Goal: Transaction & Acquisition: Obtain resource

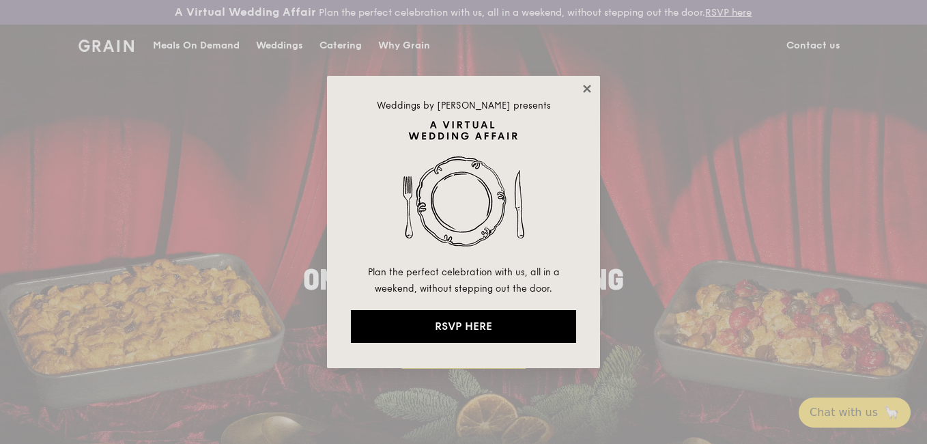
click at [590, 87] on icon at bounding box center [587, 89] width 8 height 8
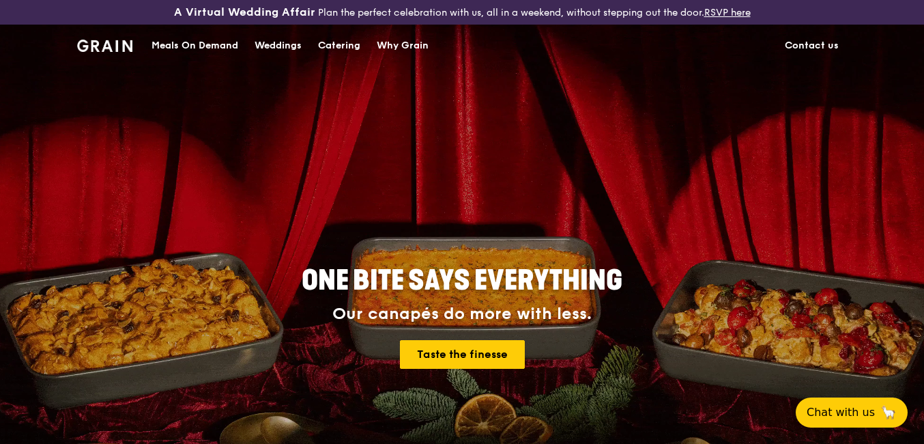
click at [345, 45] on div "Catering" at bounding box center [339, 45] width 42 height 41
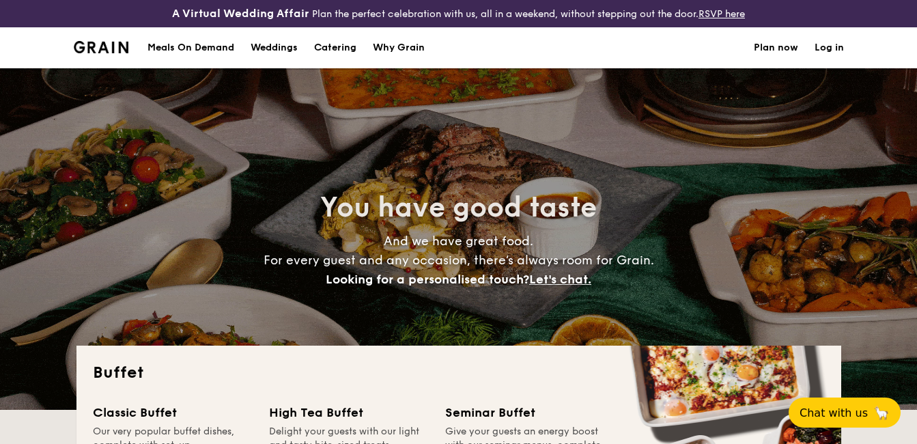
select select
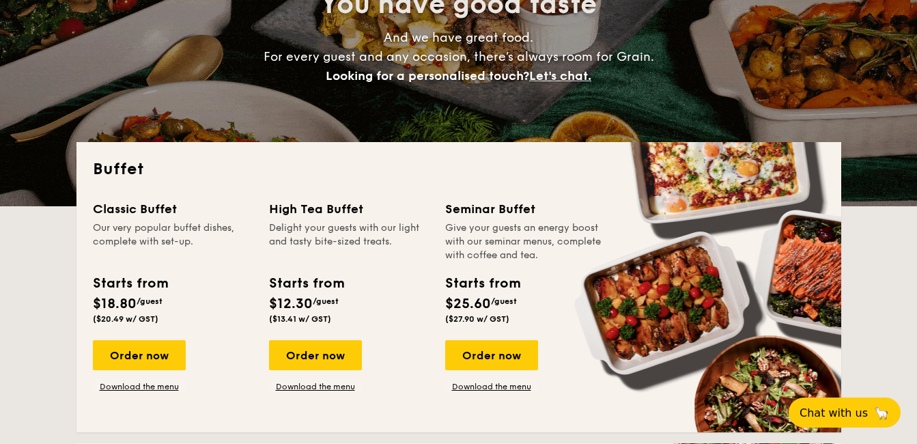
scroll to position [205, 0]
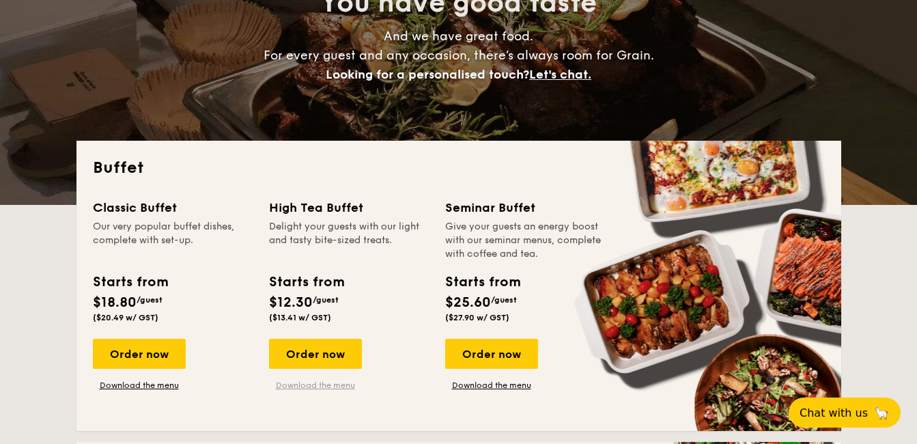
click at [305, 386] on link "Download the menu" at bounding box center [315, 384] width 93 height 11
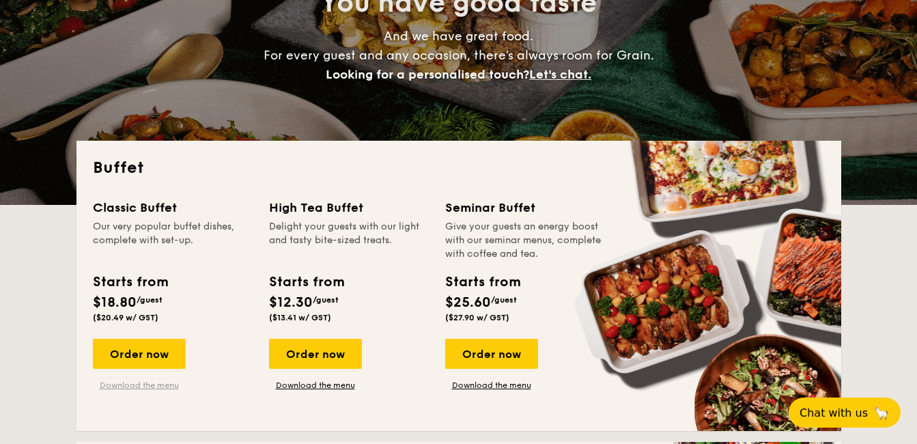
click at [152, 388] on link "Download the menu" at bounding box center [139, 384] width 93 height 11
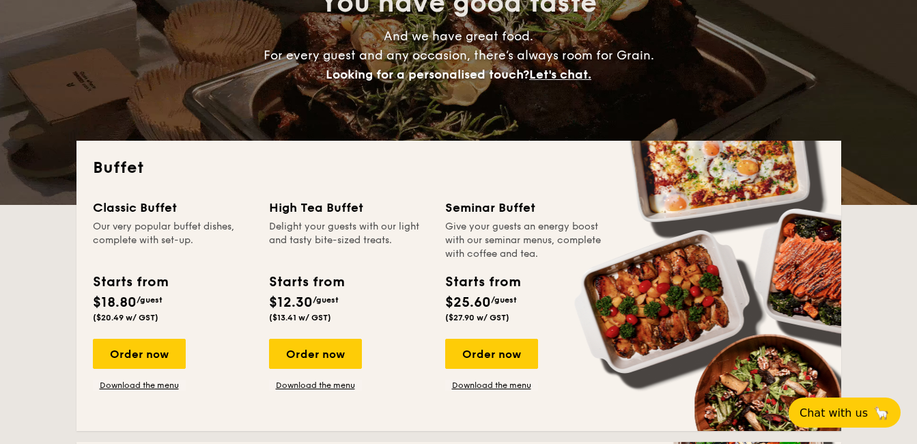
scroll to position [0, 0]
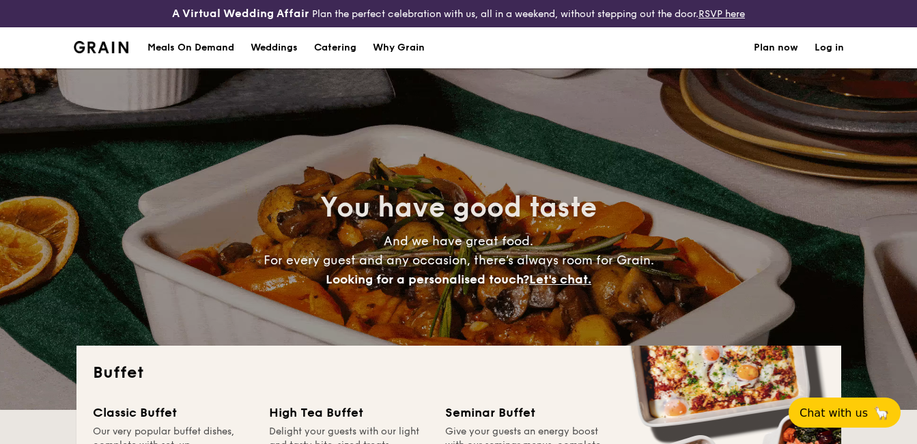
click at [182, 48] on div "Meals On Demand" at bounding box center [190, 47] width 87 height 41
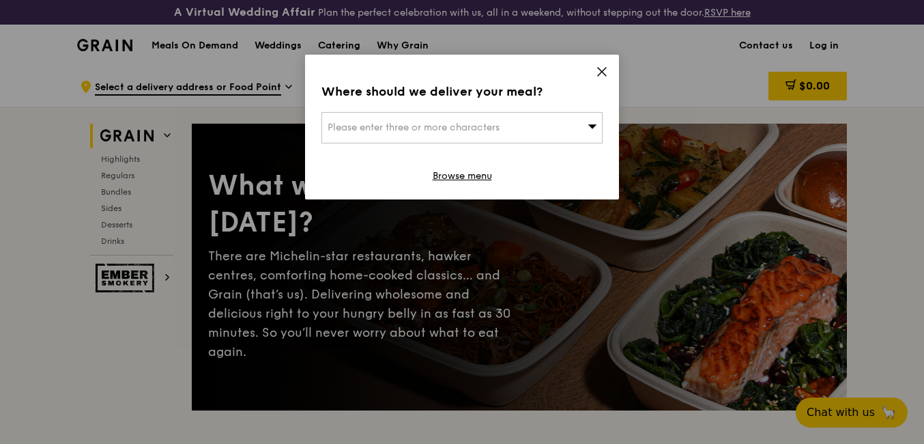
click at [602, 74] on icon at bounding box center [602, 72] width 12 height 12
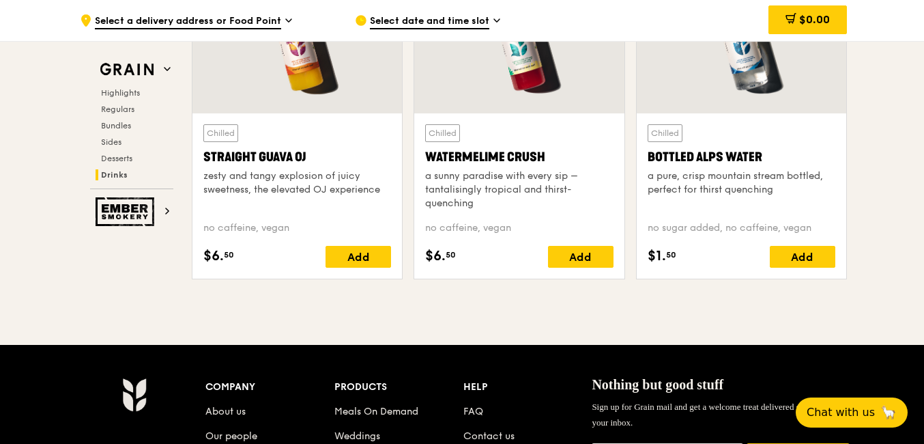
scroll to position [5733, 0]
